Goal: Book appointment/travel/reservation

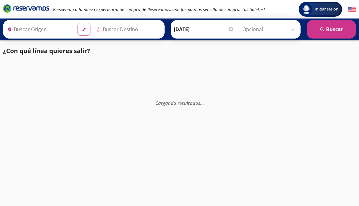
type input "Terminal [GEOGRAPHIC_DATA], [GEOGRAPHIC_DATA]"
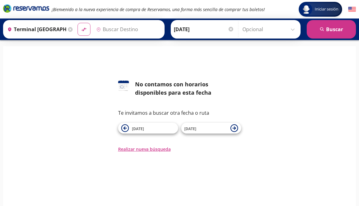
type input "[GEOGRAPHIC_DATA], [GEOGRAPHIC_DATA]"
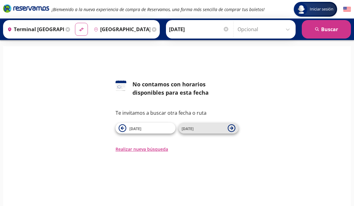
click at [204, 131] on span "[DATE]" at bounding box center [203, 127] width 43 height 7
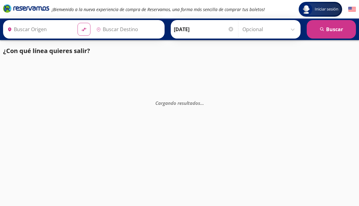
type input "Terminal [GEOGRAPHIC_DATA], [GEOGRAPHIC_DATA]"
type input "[GEOGRAPHIC_DATA], [GEOGRAPHIC_DATA]"
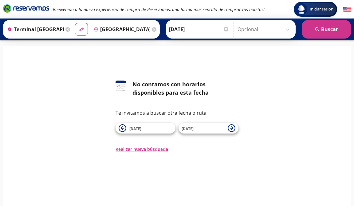
click at [204, 131] on span "[DATE]" at bounding box center [203, 127] width 43 height 7
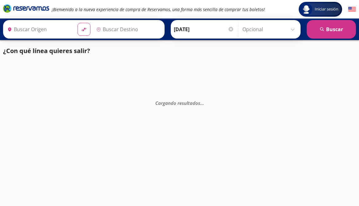
type input "Terminal [GEOGRAPHIC_DATA], [GEOGRAPHIC_DATA]"
type input "[GEOGRAPHIC_DATA], [GEOGRAPHIC_DATA]"
